Goal: Transaction & Acquisition: Subscribe to service/newsletter

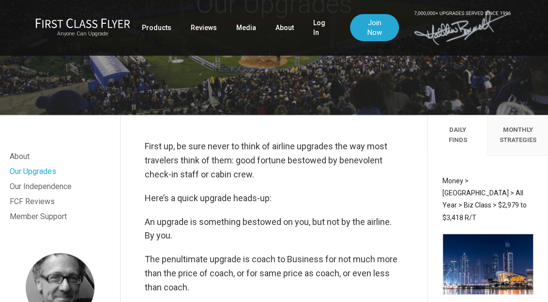
scroll to position [106, 0]
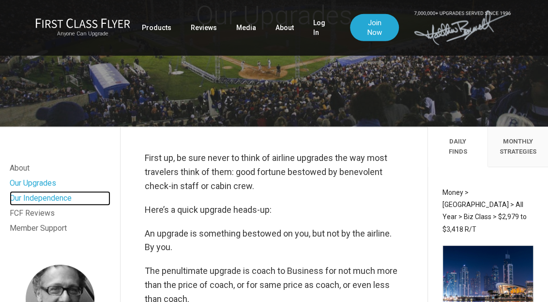
click at [50, 200] on link "Our Independence" at bounding box center [60, 198] width 101 height 15
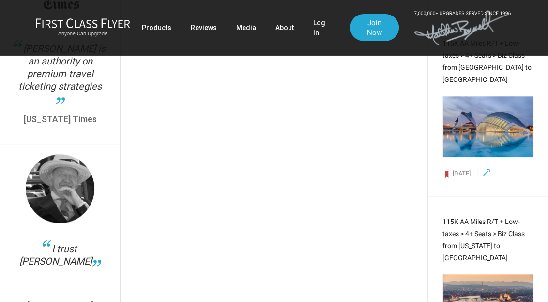
scroll to position [620, 0]
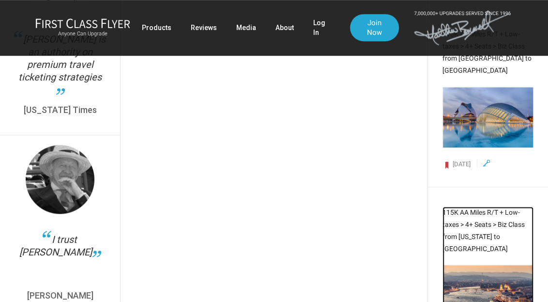
click at [473, 208] on span "115K AA Miles R/T + Low-taxes > 4+ Seats > Biz Class from New York to Budapest" at bounding box center [484, 230] width 82 height 45
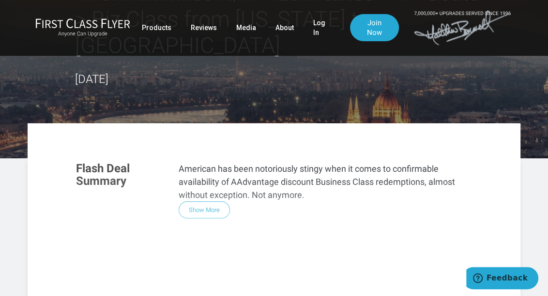
scroll to position [77, 0]
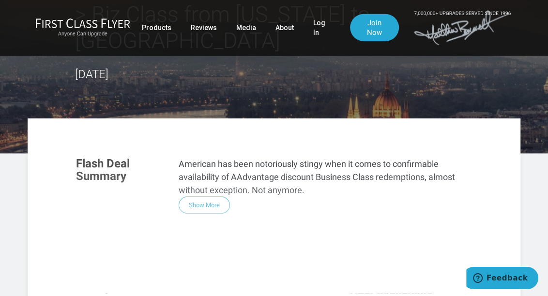
click at [209, 174] on div "Flash Deal Summary American has been notoriously stingy when it comes to confir…" at bounding box center [274, 288] width 416 height 283
click at [207, 178] on div "Flash Deal Summary American has been notoriously stingy when it comes to confir…" at bounding box center [274, 288] width 416 height 283
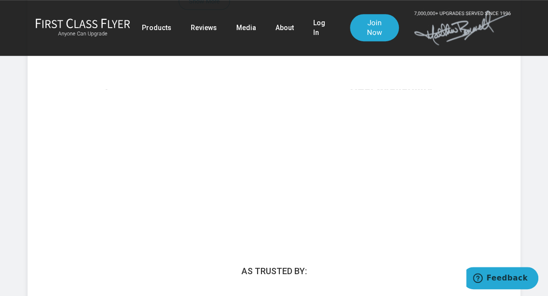
scroll to position [0, 0]
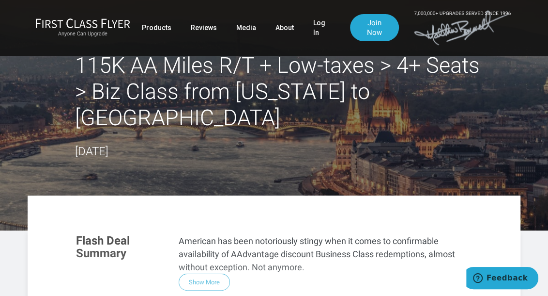
click at [420, 84] on h2 "115K AA Miles R/T + Low-taxes > 4+ Seats > Biz Class from [US_STATE] to [GEOGRA…" at bounding box center [283, 91] width 417 height 78
click at [375, 29] on link "Join Now" at bounding box center [374, 27] width 49 height 27
